Goal: Task Accomplishment & Management: Complete application form

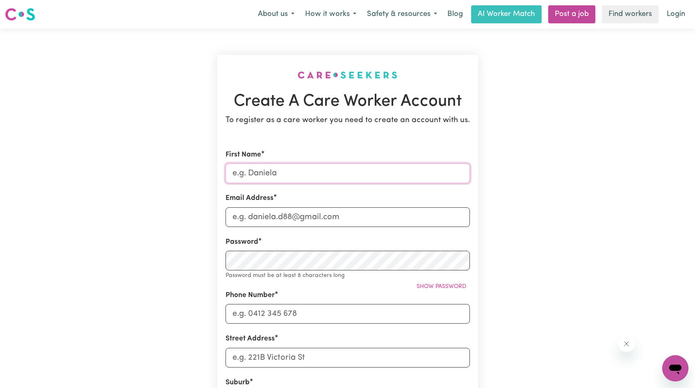
click at [293, 171] on input "First Name" at bounding box center [348, 174] width 244 height 20
drag, startPoint x: 331, startPoint y: 172, endPoint x: 284, endPoint y: 173, distance: 46.8
click at [284, 173] on input "[PERSON_NAME]" at bounding box center [348, 174] width 244 height 20
type input "[PERSON_NAME] [PERSON_NAME]"
click at [244, 214] on input "Email Address" at bounding box center [348, 218] width 244 height 20
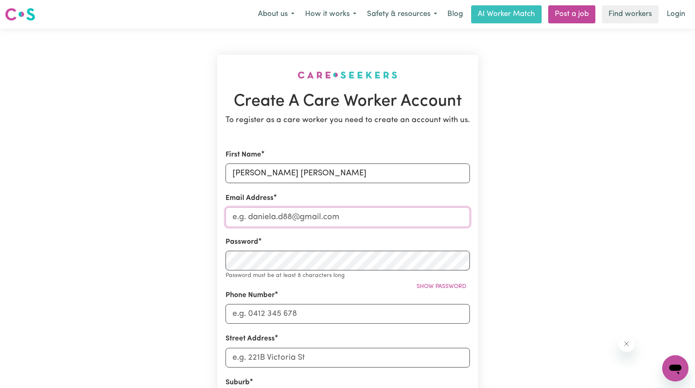
type input "[EMAIL_ADDRESS][DOMAIN_NAME]"
type input "0435672516"
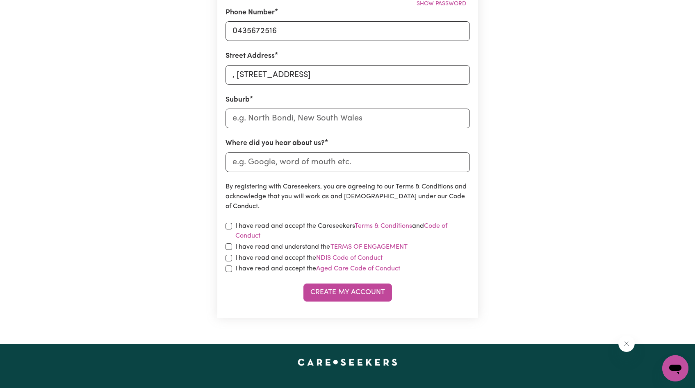
scroll to position [247, 0]
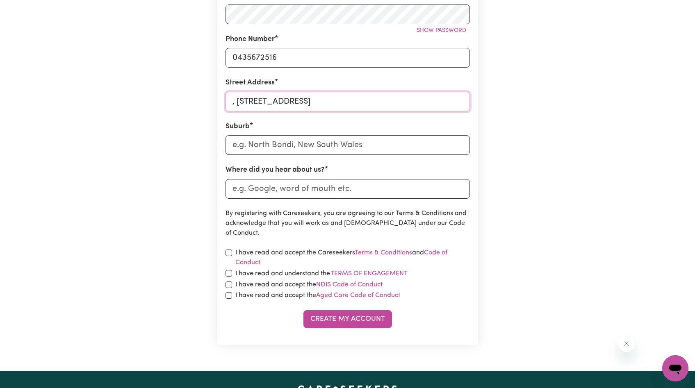
click at [240, 103] on input ", [STREET_ADDRESS]" at bounding box center [348, 102] width 244 height 20
click at [239, 102] on input ", [STREET_ADDRESS]" at bounding box center [348, 102] width 244 height 20
click at [236, 103] on input ", [STREET_ADDRESS]" at bounding box center [348, 102] width 244 height 20
type input "[STREET_ADDRESS]"
click at [274, 143] on input "text" at bounding box center [348, 145] width 244 height 20
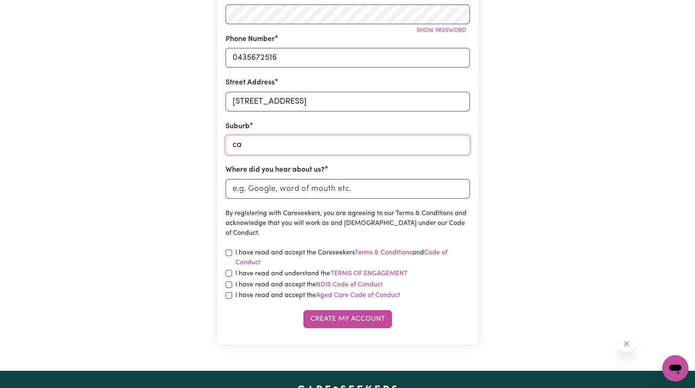
type input "car"
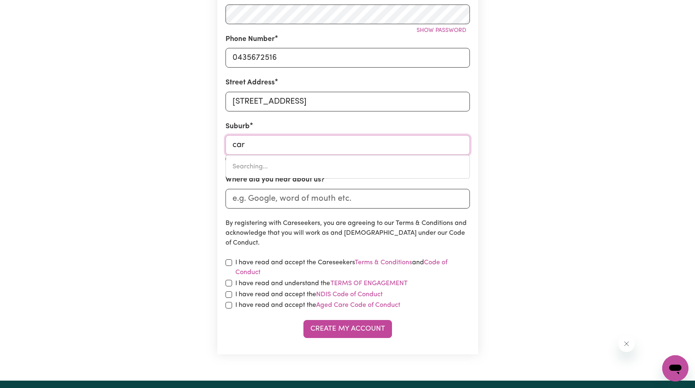
type input "carABAN, [GEOGRAPHIC_DATA], 6041"
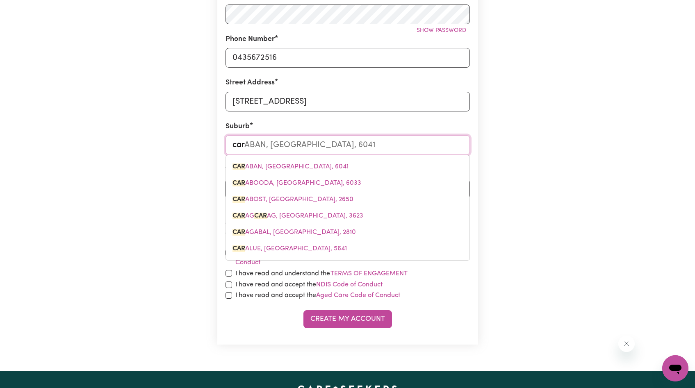
type input "ca"
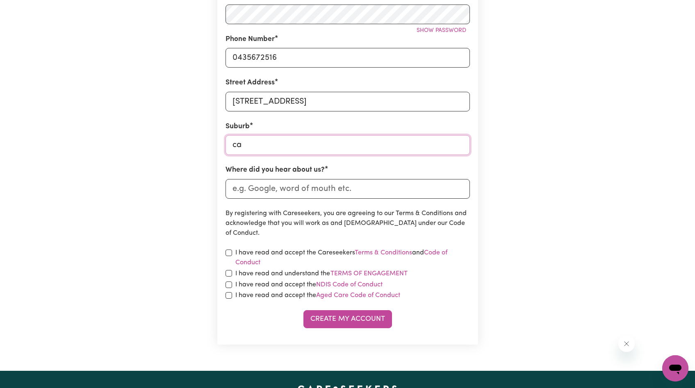
type input "c"
type input "Car"
type input "CarABAN, [GEOGRAPHIC_DATA], 6041"
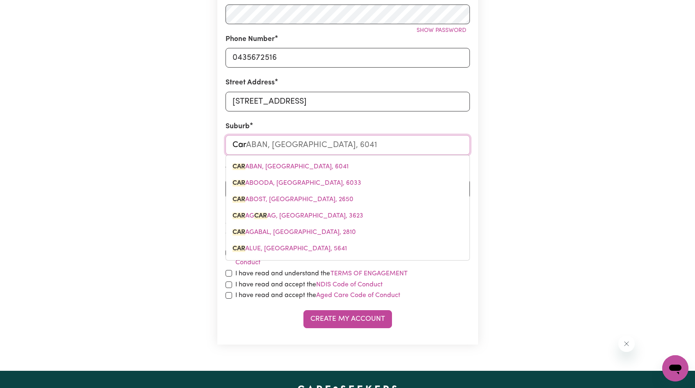
type input "[PERSON_NAME]"
type input "Carlton"
type input "[GEOGRAPHIC_DATA], [GEOGRAPHIC_DATA], 2218"
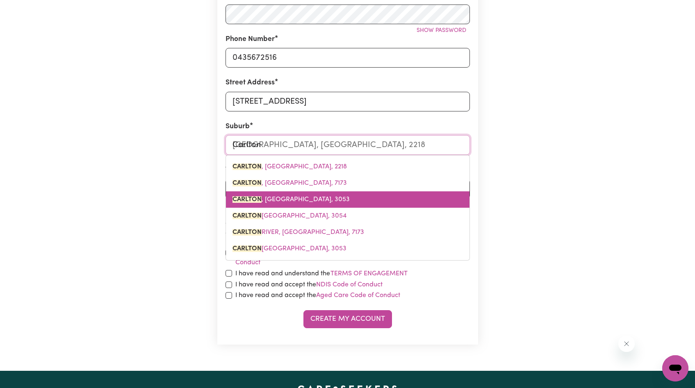
click at [302, 199] on span "[PERSON_NAME][GEOGRAPHIC_DATA], 3053" at bounding box center [291, 199] width 117 height 7
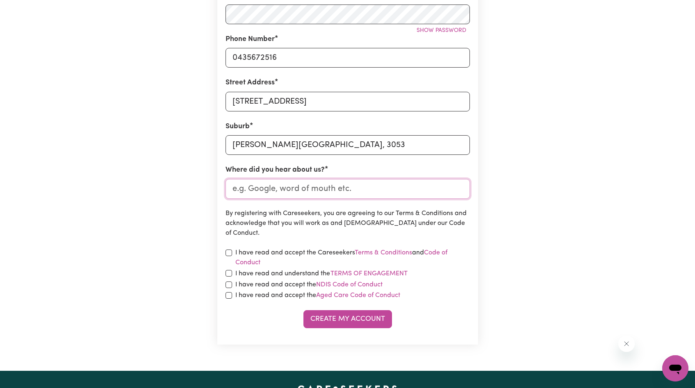
click at [299, 193] on input "Where did you hear about us?" at bounding box center [348, 189] width 244 height 20
click at [228, 253] on input "checkbox" at bounding box center [229, 253] width 7 height 7
checkbox input "true"
click at [229, 272] on input "checkbox" at bounding box center [229, 273] width 7 height 7
checkbox input "true"
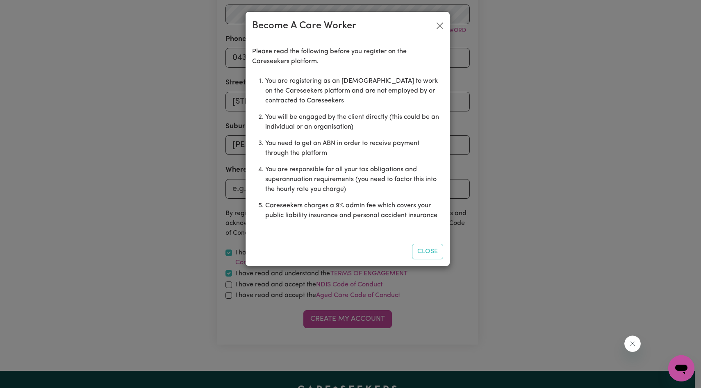
click at [229, 284] on div "Become A Care Worker Please read the following before you register on the Cares…" at bounding box center [350, 194] width 701 height 388
click at [428, 254] on button "Close" at bounding box center [427, 252] width 31 height 16
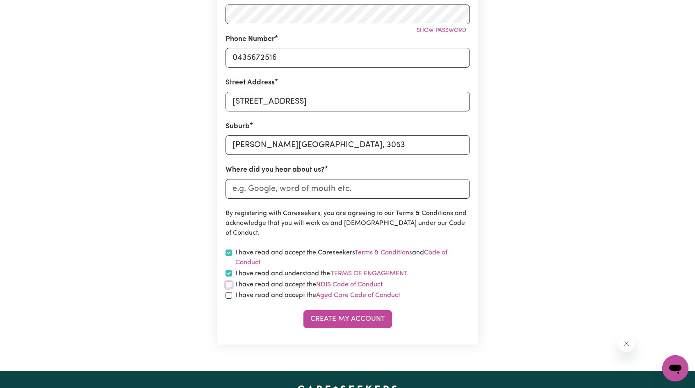
click at [228, 283] on input "checkbox" at bounding box center [229, 285] width 7 height 7
checkbox input "true"
click at [229, 294] on input "checkbox" at bounding box center [229, 295] width 7 height 7
checkbox input "true"
click at [305, 195] on input "Where did you hear about us?" at bounding box center [348, 189] width 244 height 20
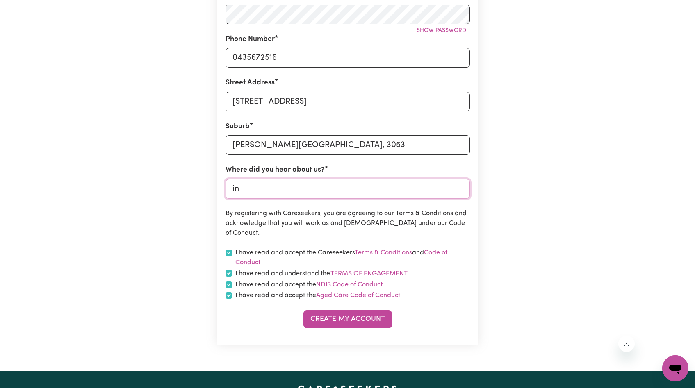
type input "i"
type input "Indeed"
click at [349, 317] on button "Create My Account" at bounding box center [348, 320] width 89 height 18
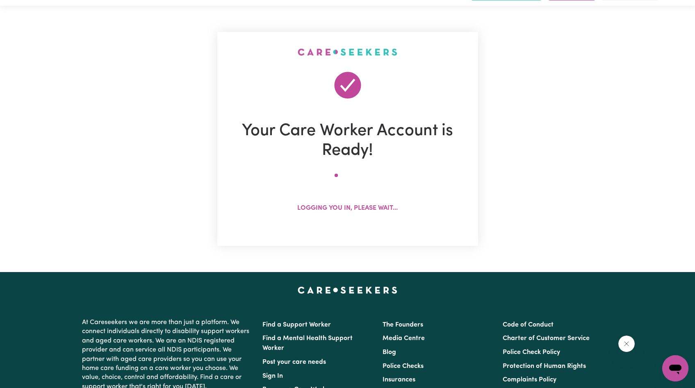
scroll to position [0, 0]
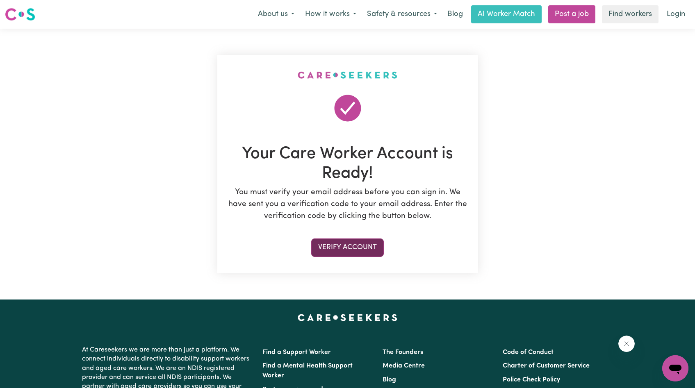
click at [347, 244] on button "Verify Account" at bounding box center [347, 248] width 73 height 18
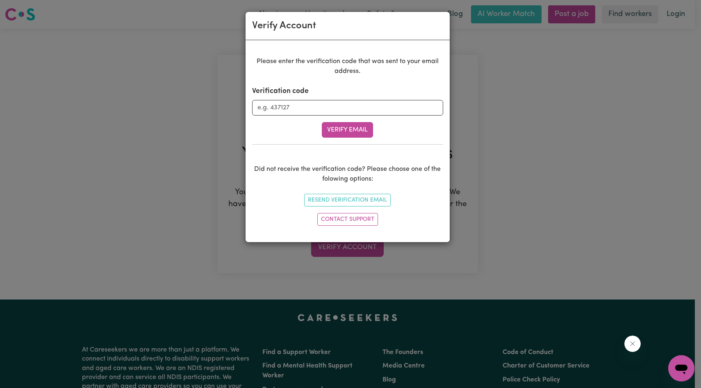
drag, startPoint x: 315, startPoint y: 107, endPoint x: 302, endPoint y: 0, distance: 107.9
click at [0, 0] on div "Verify Account Please enter the verification code that was sent to your email a…" at bounding box center [350, 194] width 701 height 388
type input "208276"
click at [367, 135] on button "Verify Email" at bounding box center [347, 130] width 51 height 16
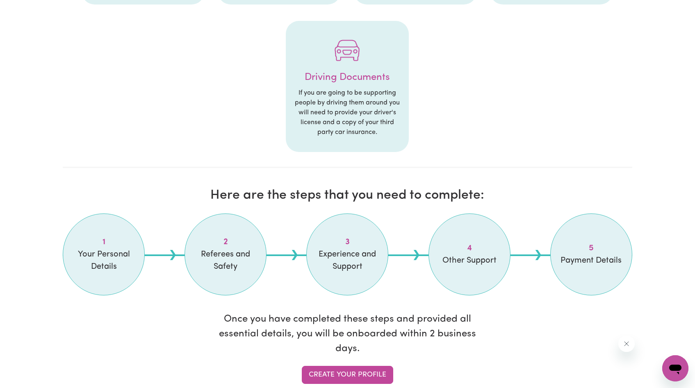
scroll to position [536, 0]
